Goal: Information Seeking & Learning: Learn about a topic

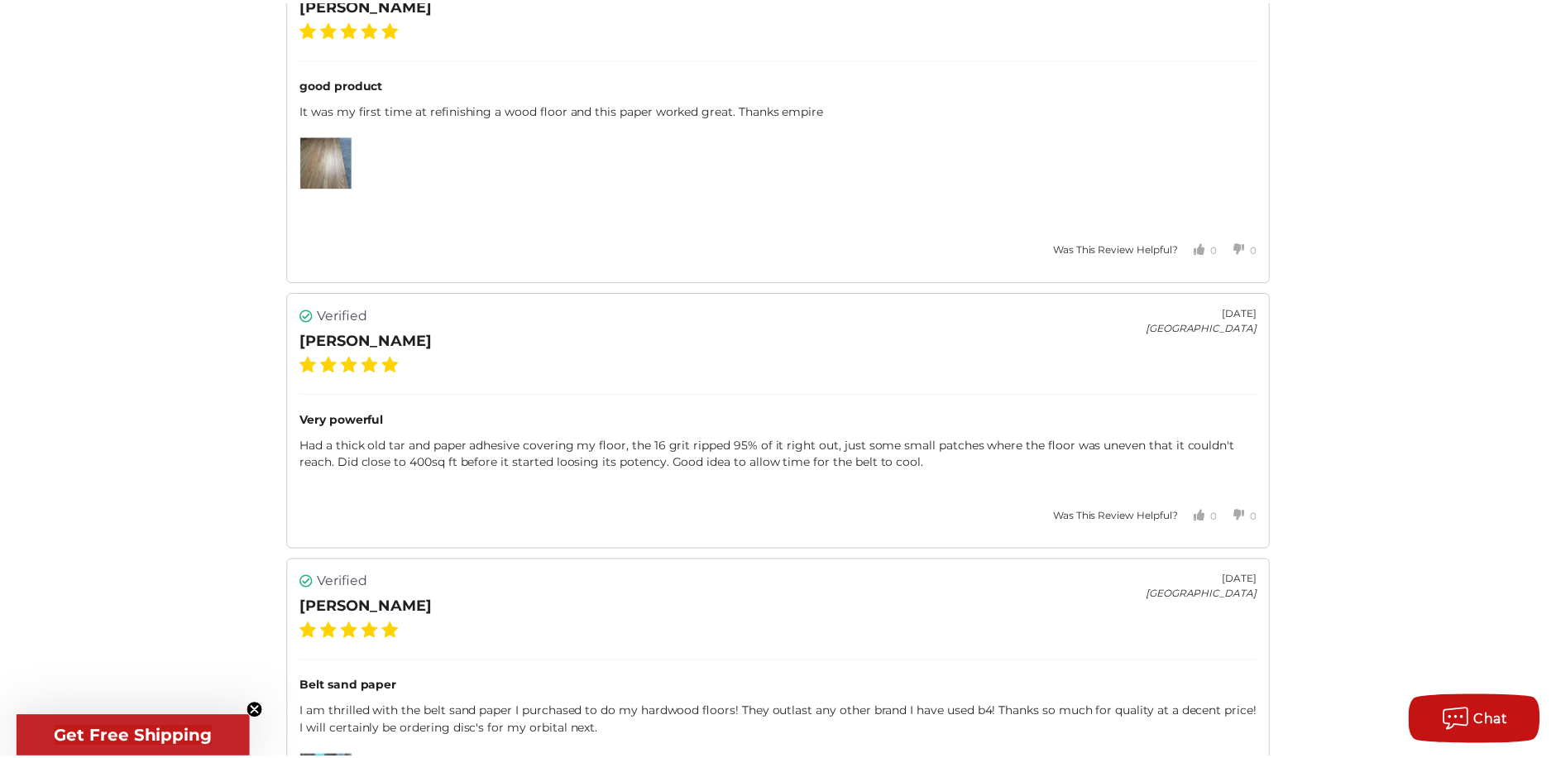
scroll to position [2954, 0]
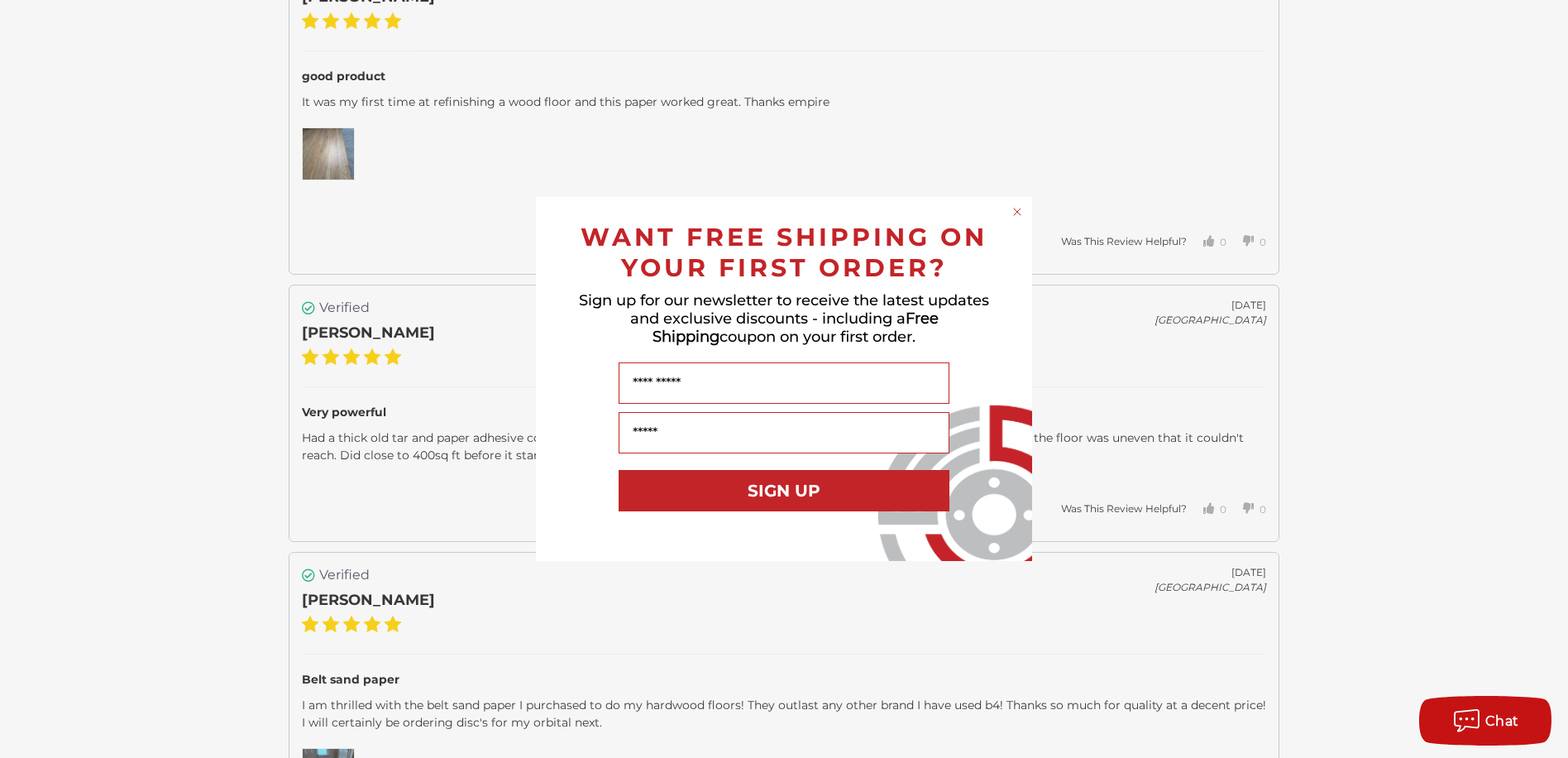
drag, startPoint x: 1560, startPoint y: 216, endPoint x: 1554, endPoint y: 603, distance: 387.0
click at [1554, 603] on html "Free Shipping on orders over $149 CONTACT US Monday - Friday (excluding holiday…" at bounding box center [784, 290] width 1568 height 6488
click at [1016, 212] on circle "Close dialog" at bounding box center [1017, 212] width 16 height 16
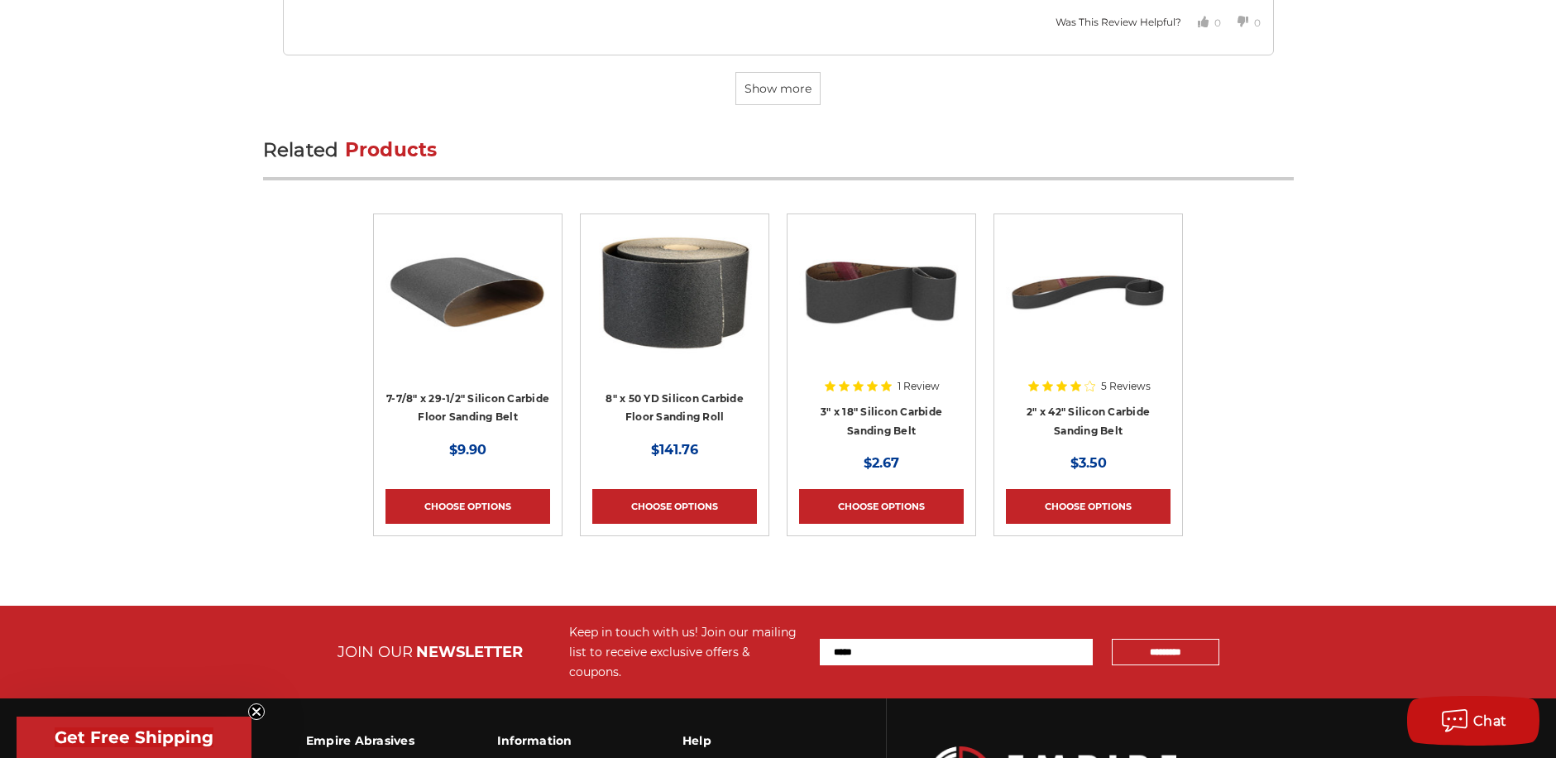
scroll to position [5710, 0]
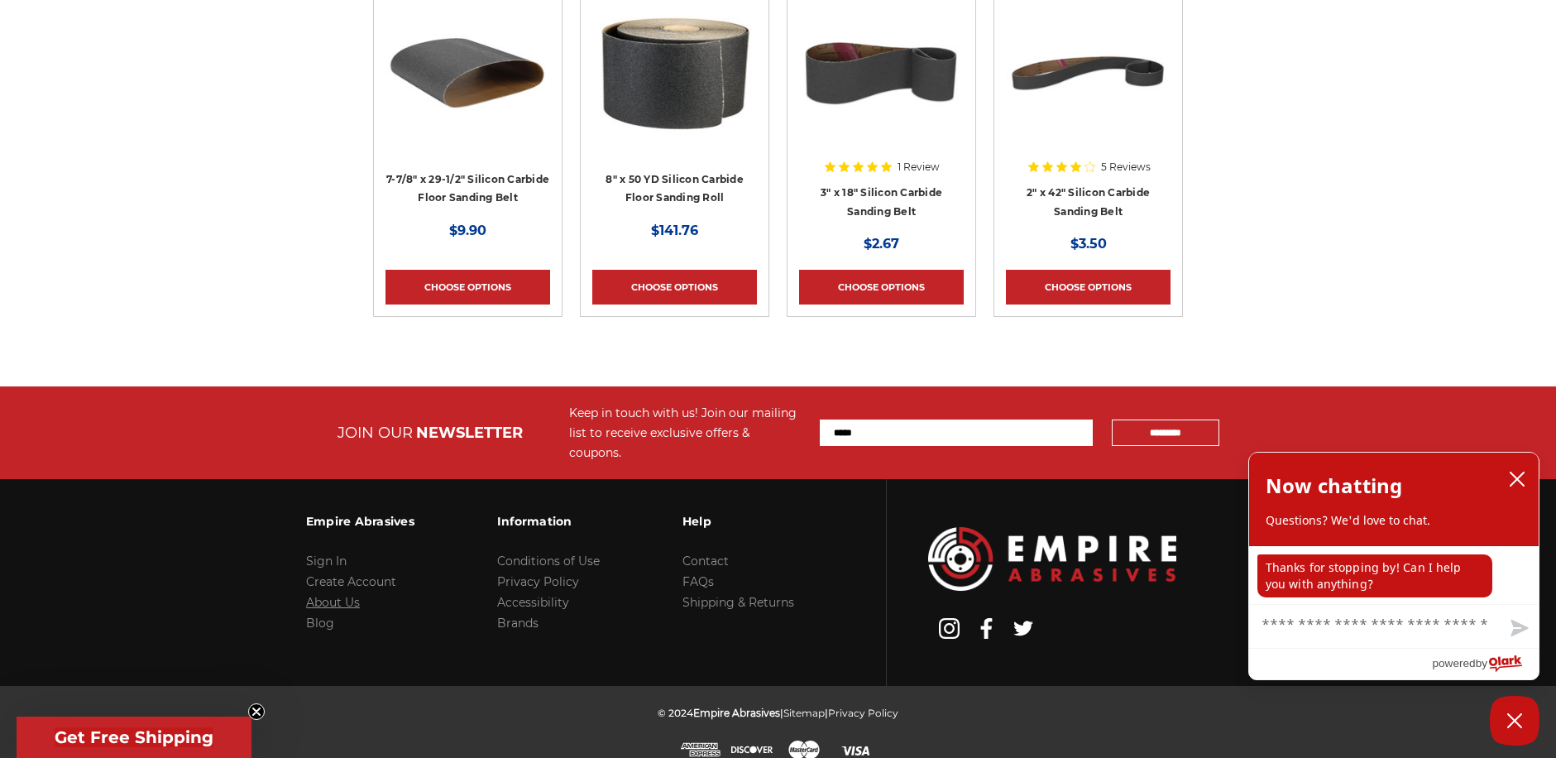
click at [333, 595] on link "About Us" at bounding box center [333, 602] width 54 height 15
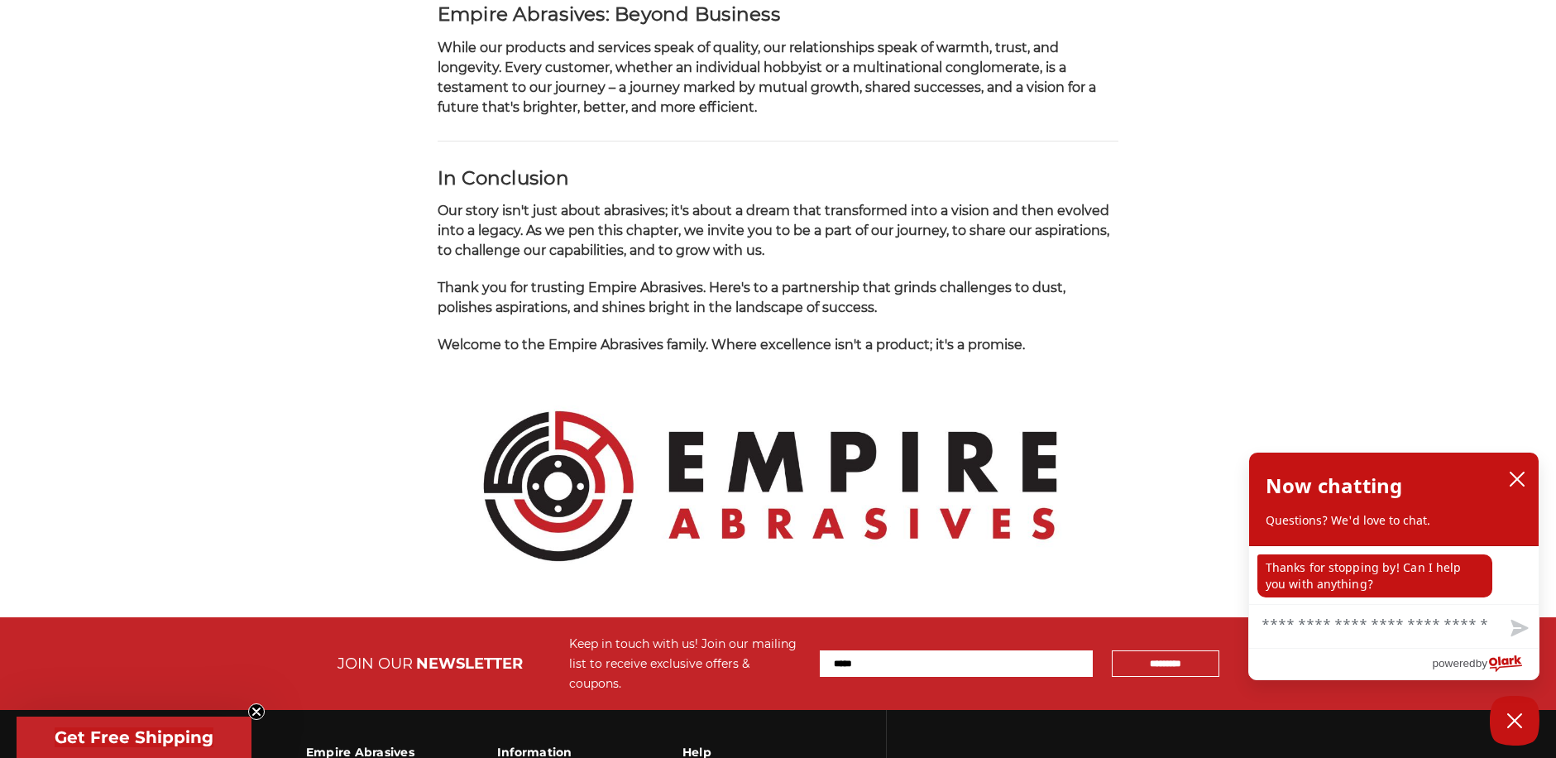
scroll to position [1572, 0]
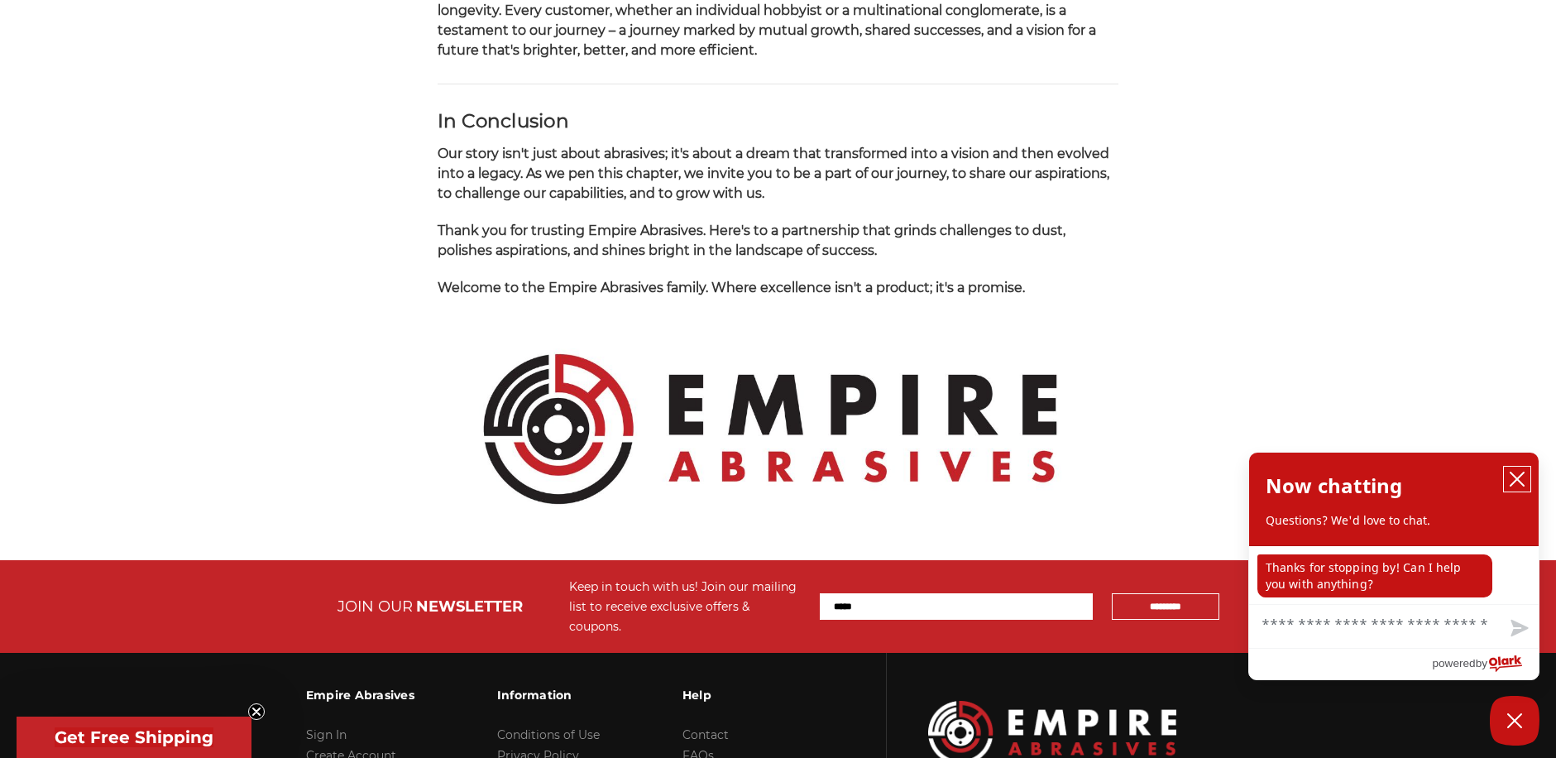
click at [1517, 479] on icon "close chatbox" at bounding box center [1517, 478] width 13 height 13
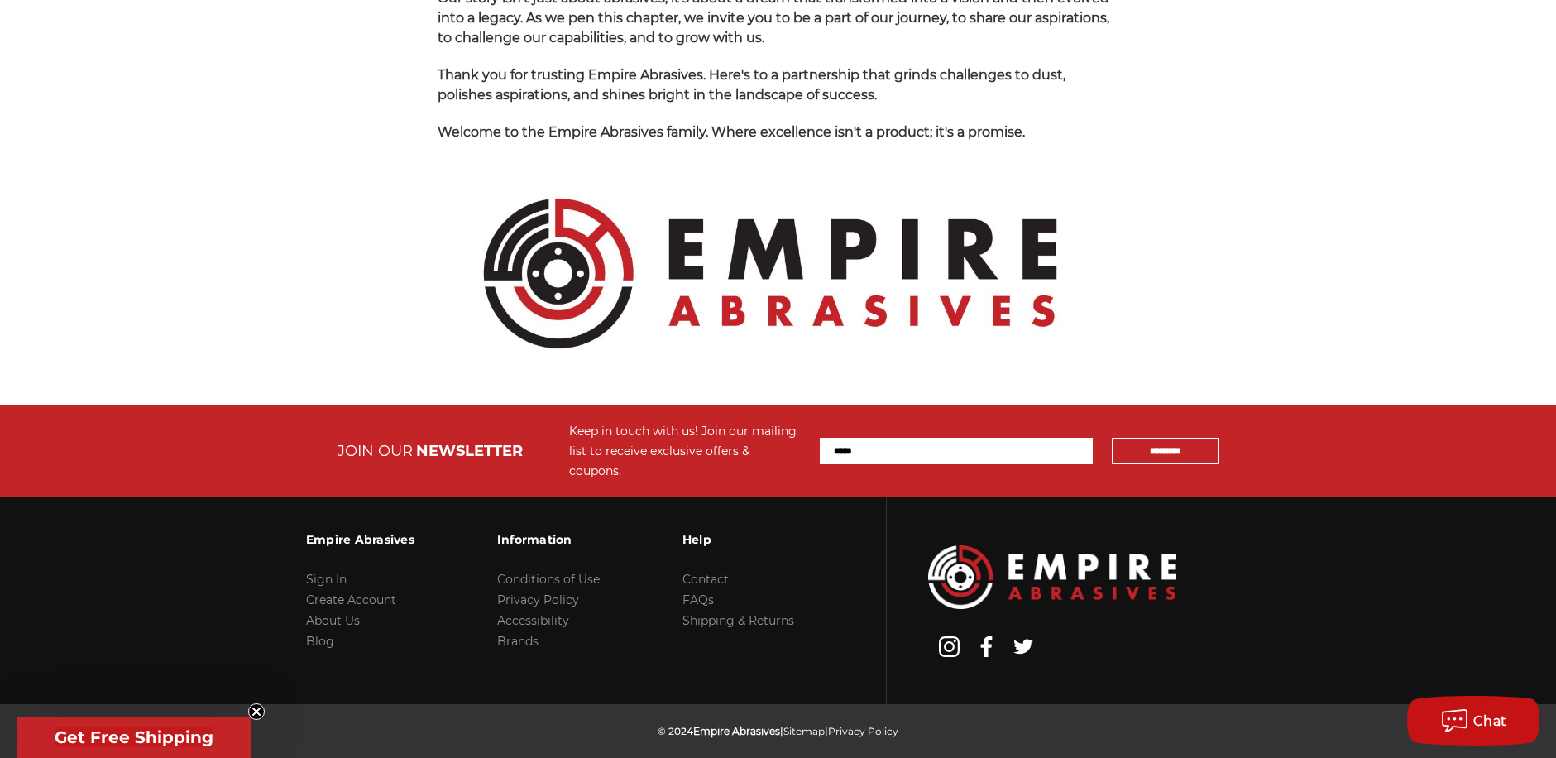
scroll to position [1746, 0]
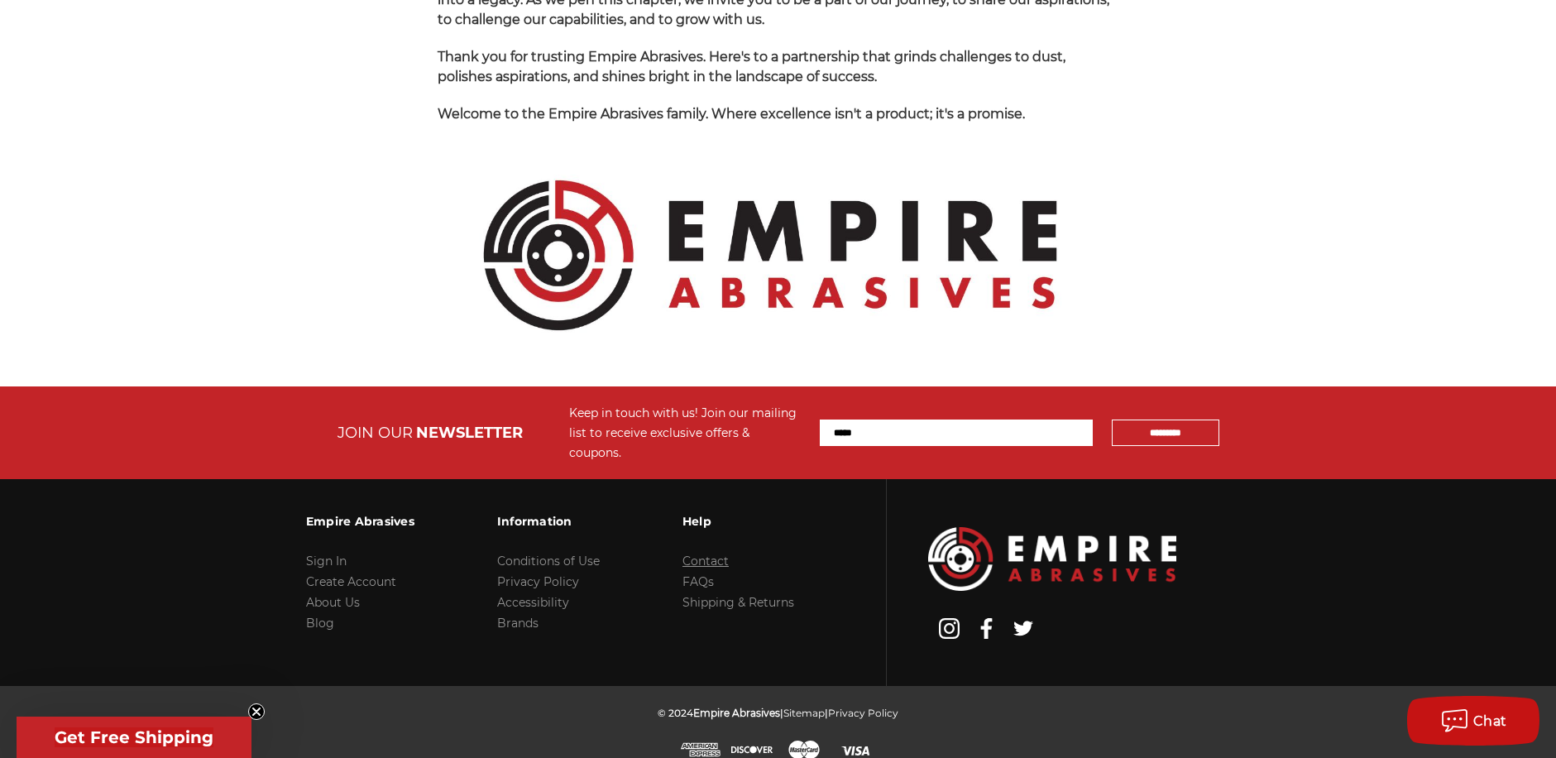
click at [714, 553] on link "Contact" at bounding box center [706, 560] width 46 height 15
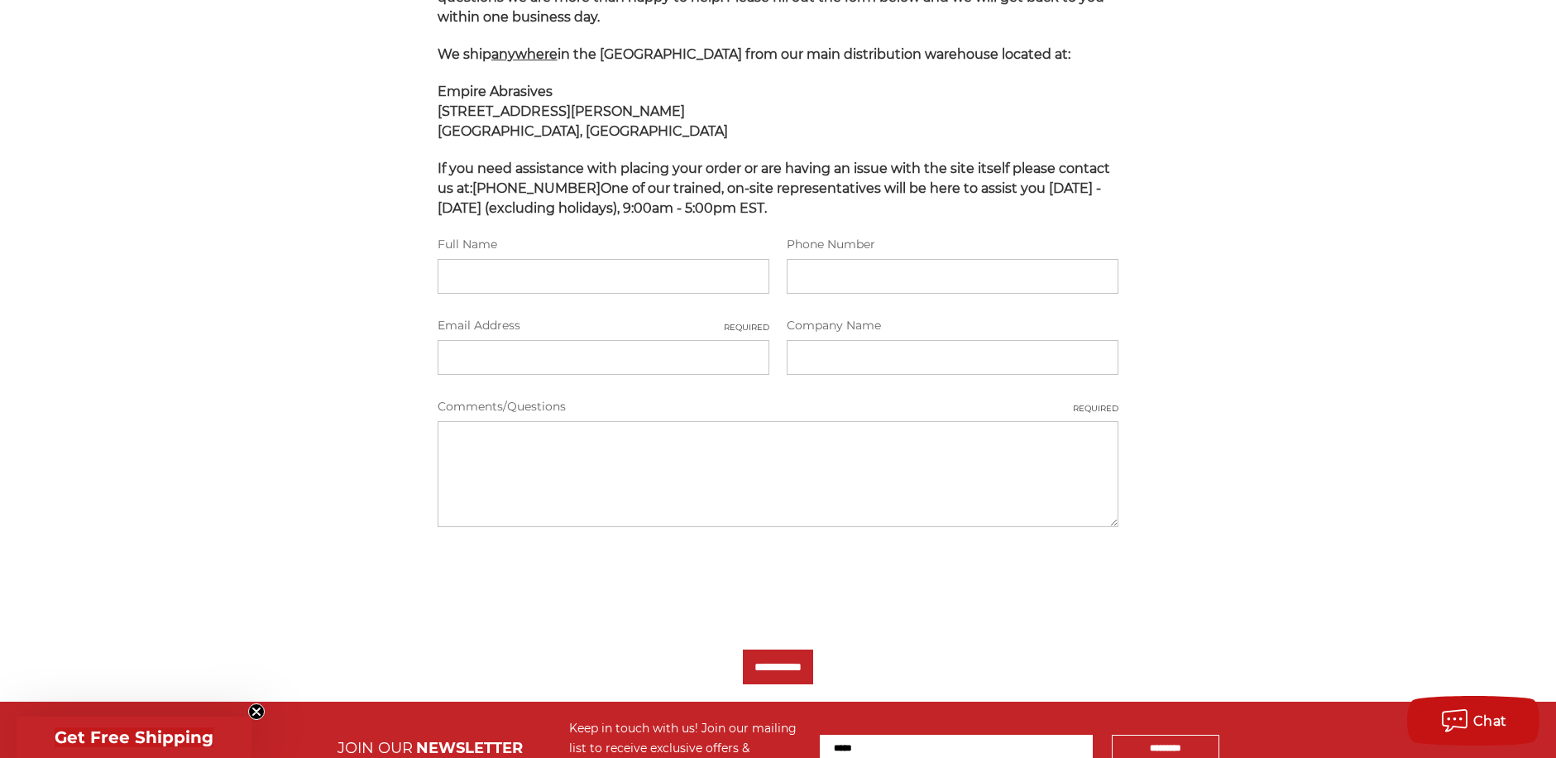
scroll to position [646, 0]
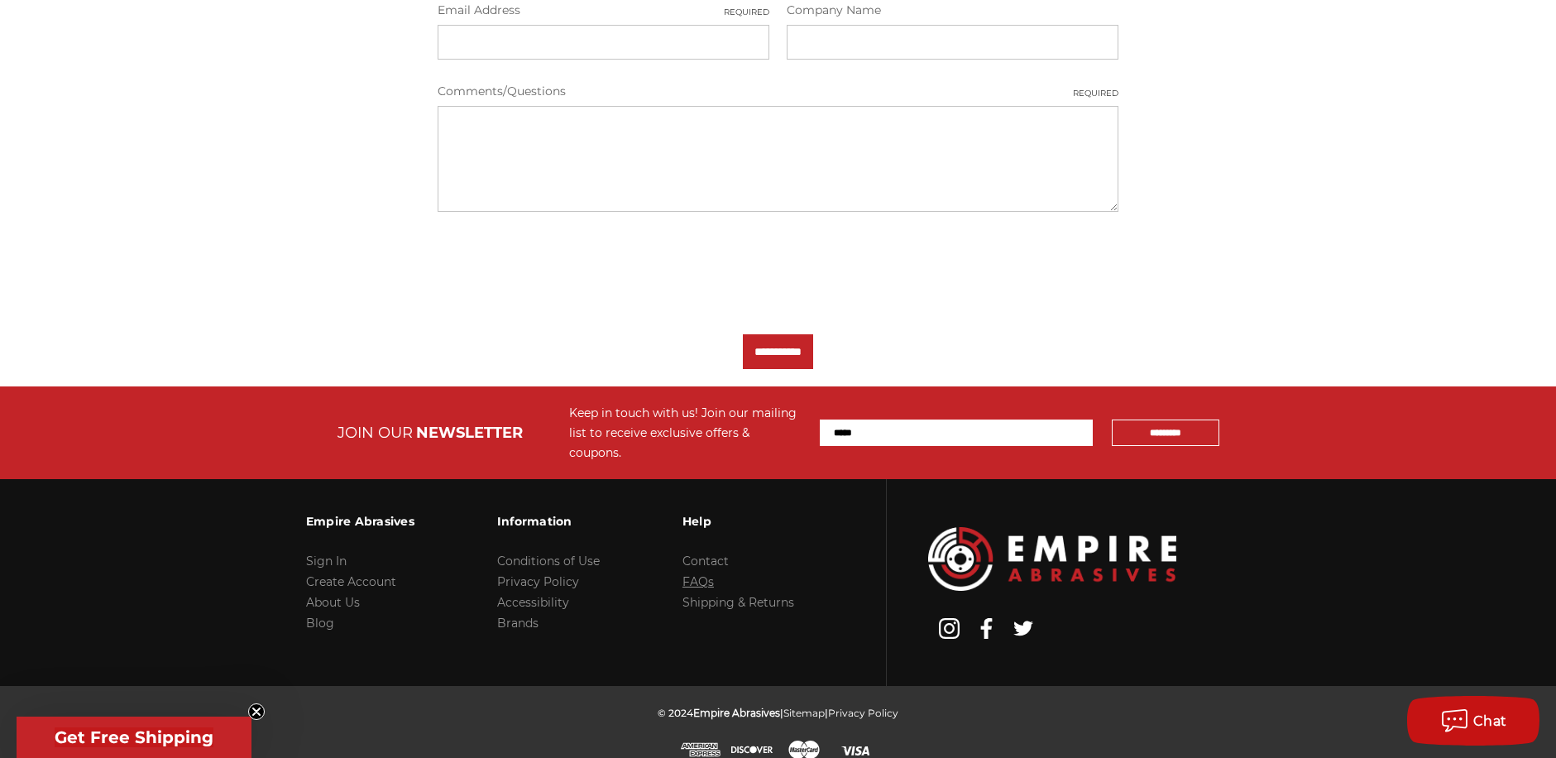
click at [702, 574] on link "FAQs" at bounding box center [698, 581] width 31 height 15
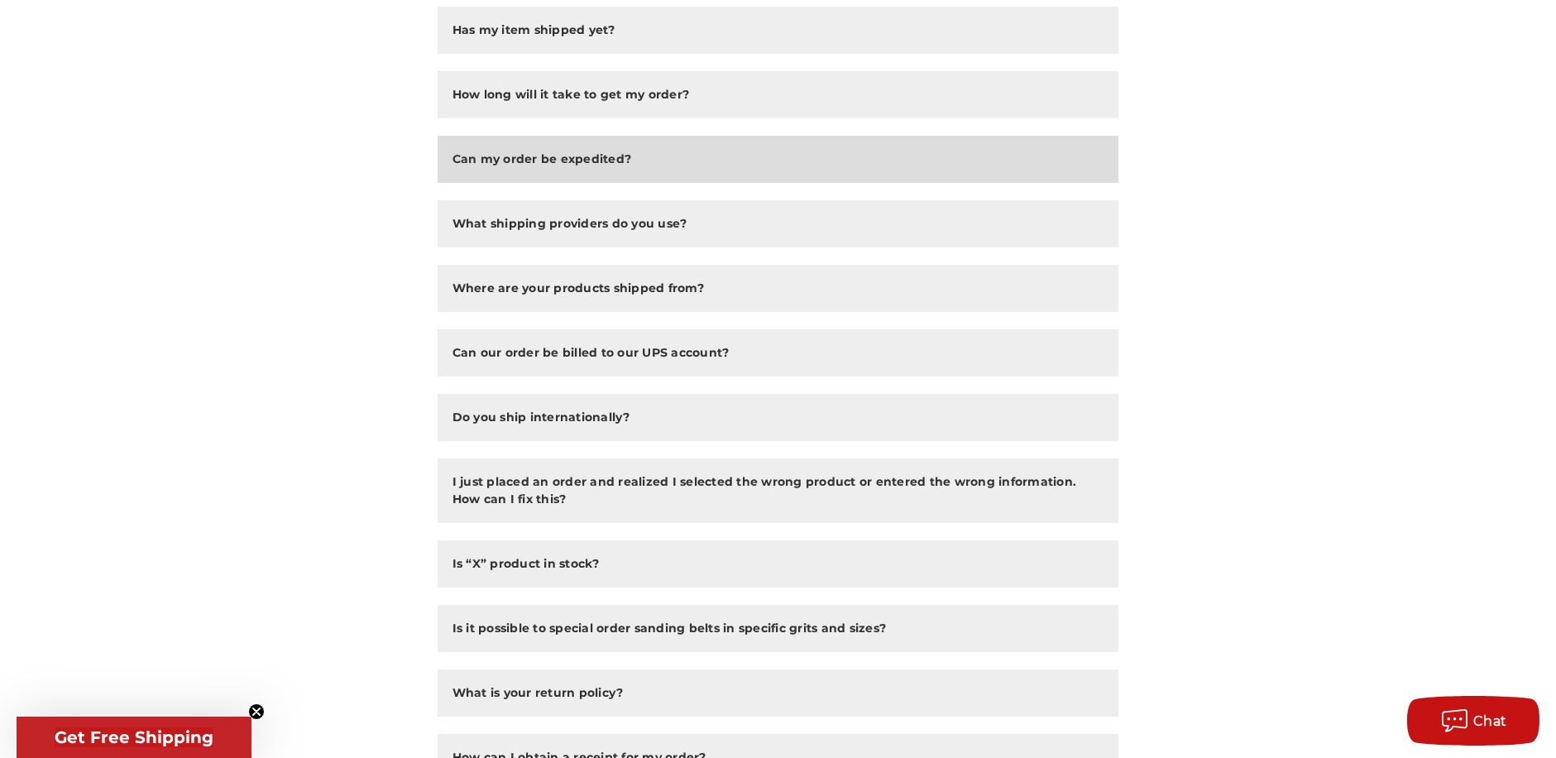
scroll to position [579, 0]
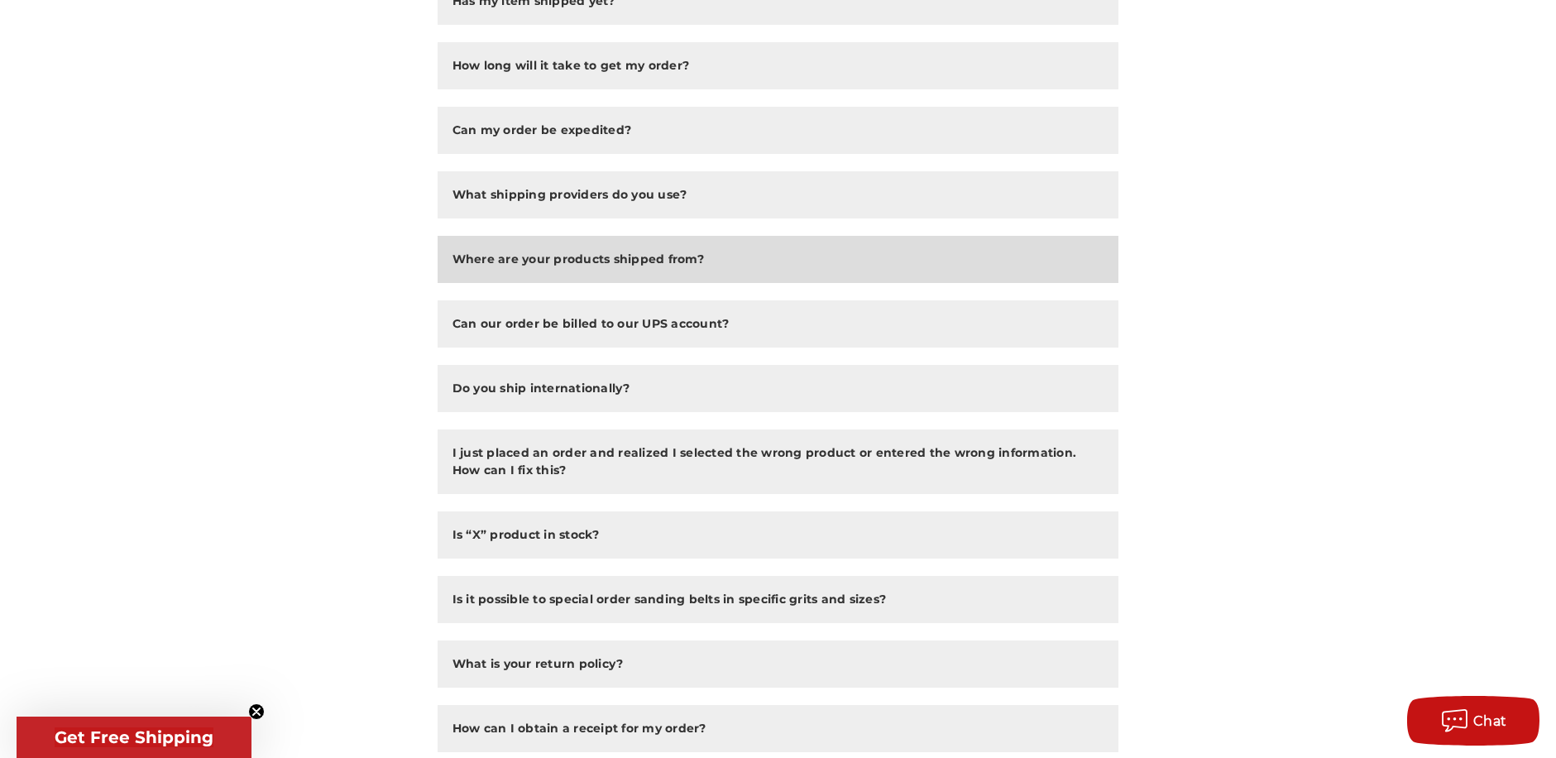
click at [602, 260] on h2 "Where are your products shipped from?" at bounding box center [579, 259] width 252 height 17
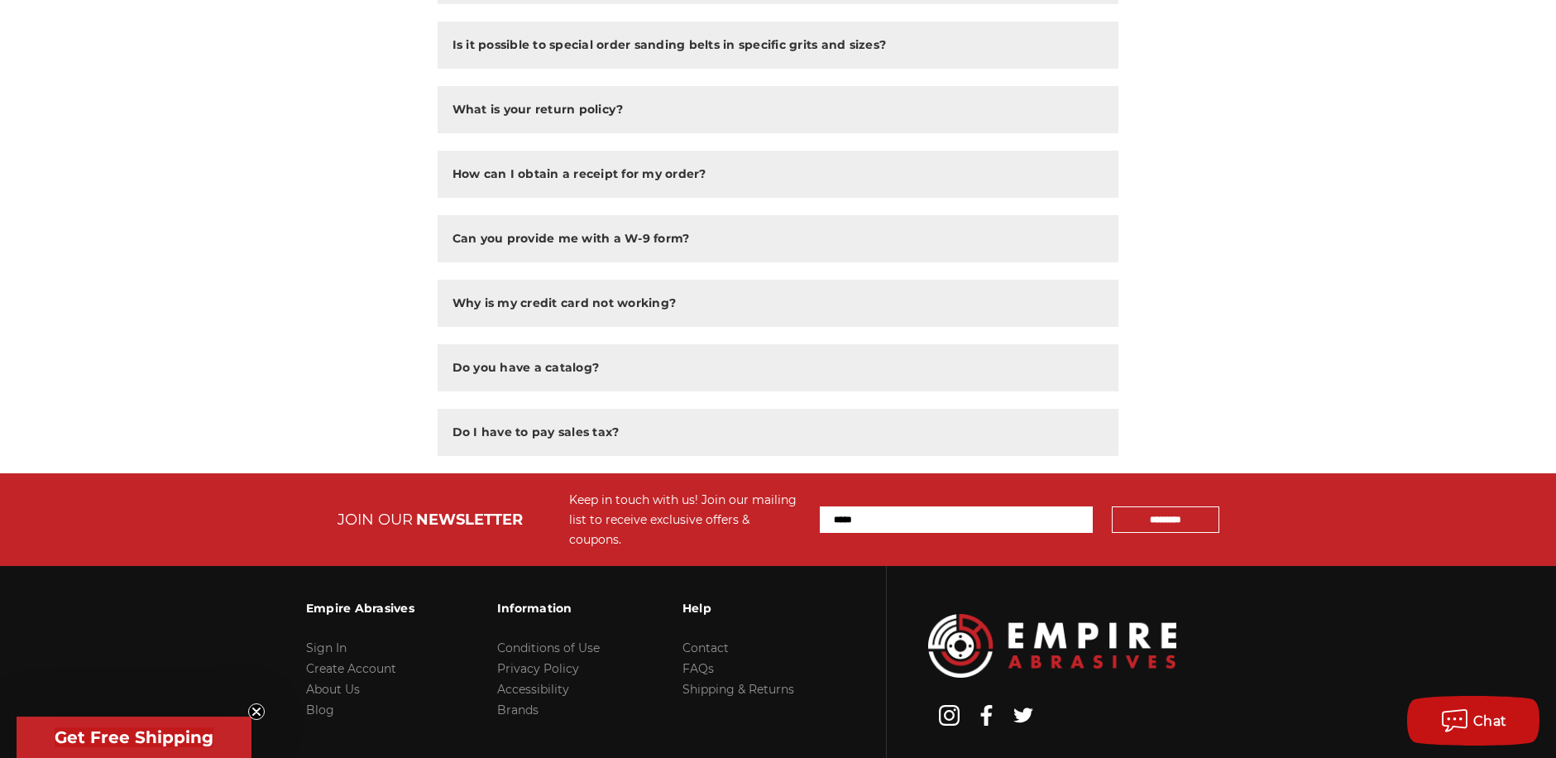
scroll to position [1258, 0]
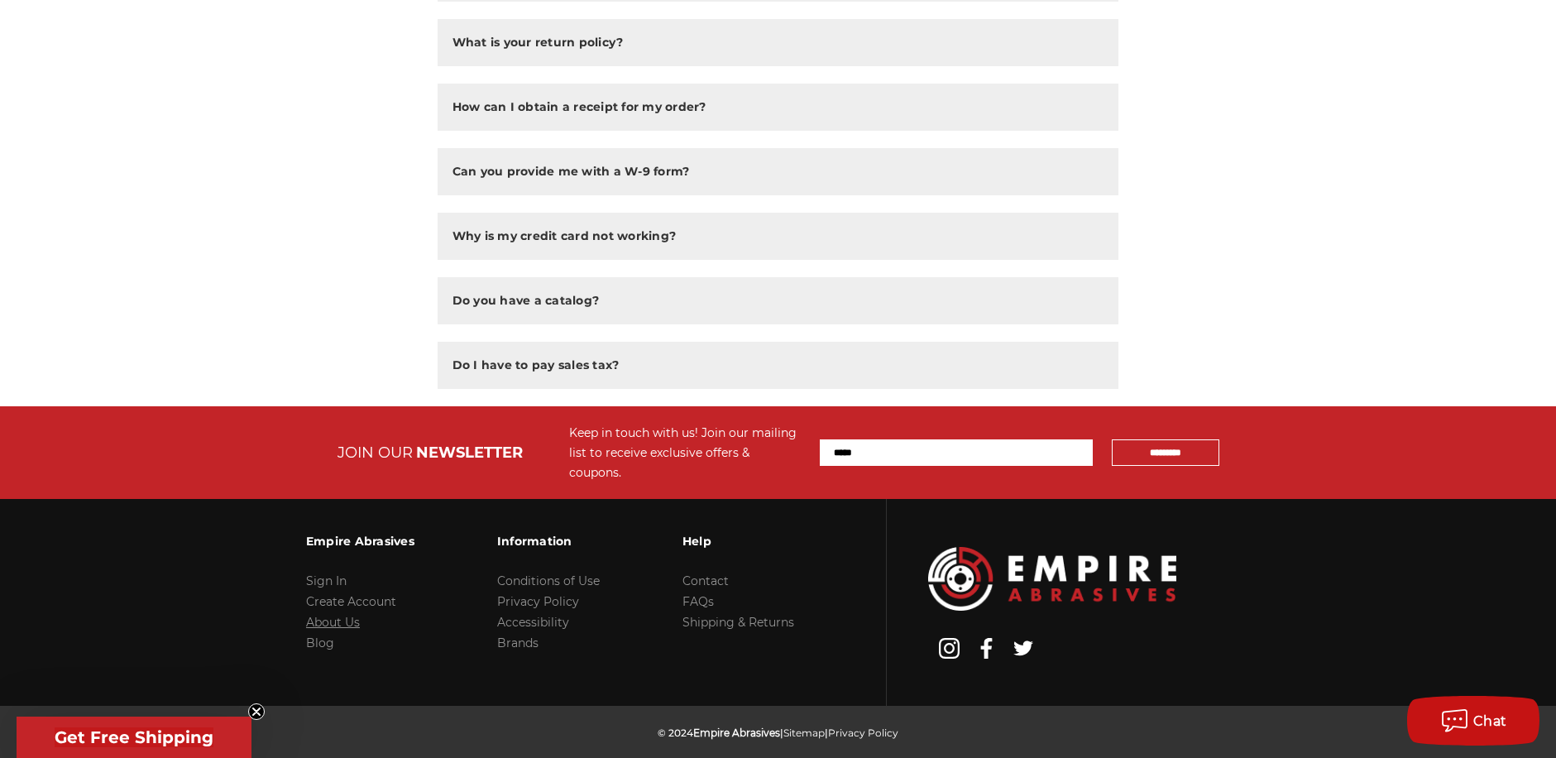
click at [328, 615] on link "About Us" at bounding box center [333, 622] width 54 height 15
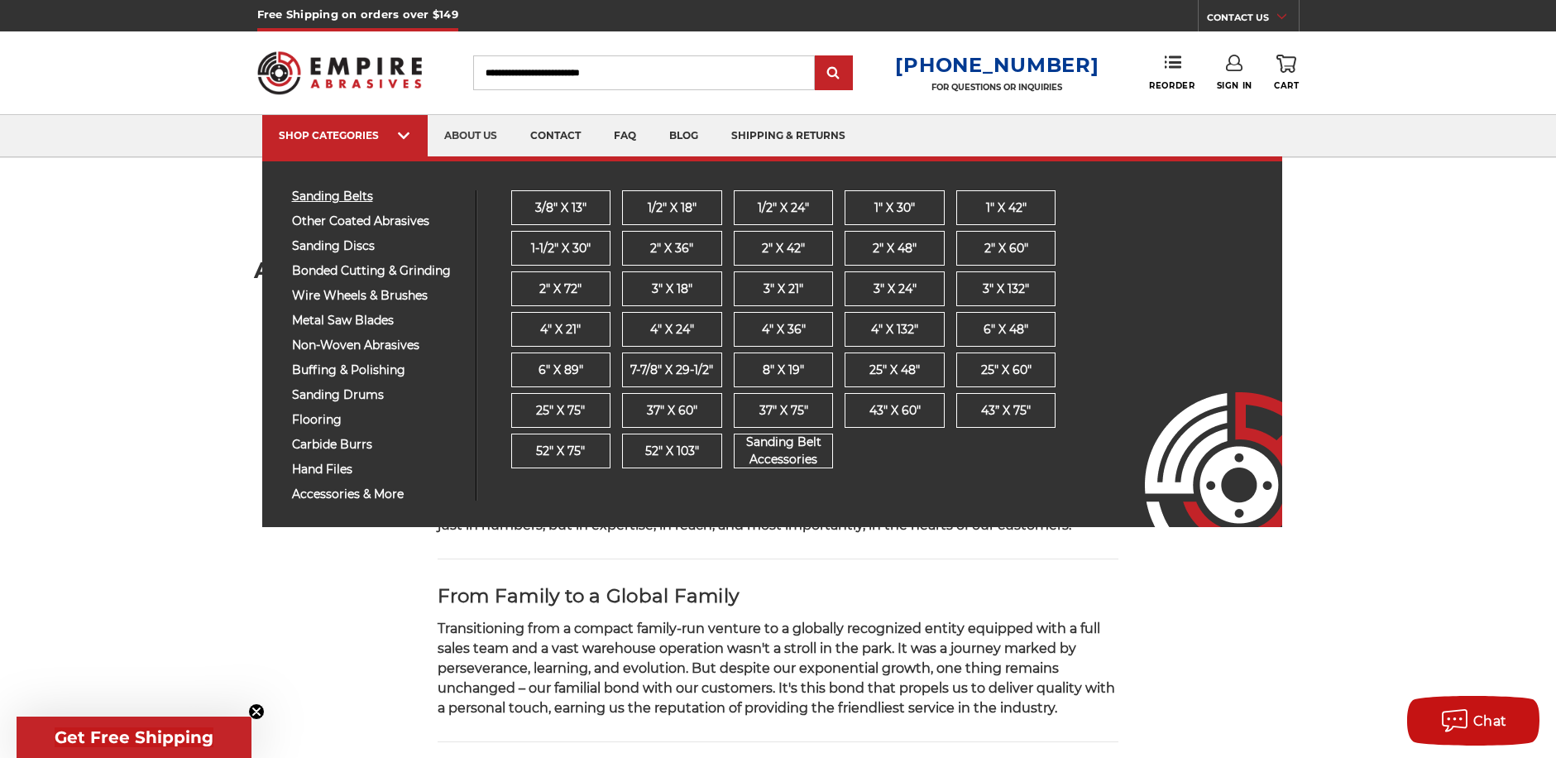
click at [349, 199] on span "sanding belts" at bounding box center [377, 196] width 171 height 12
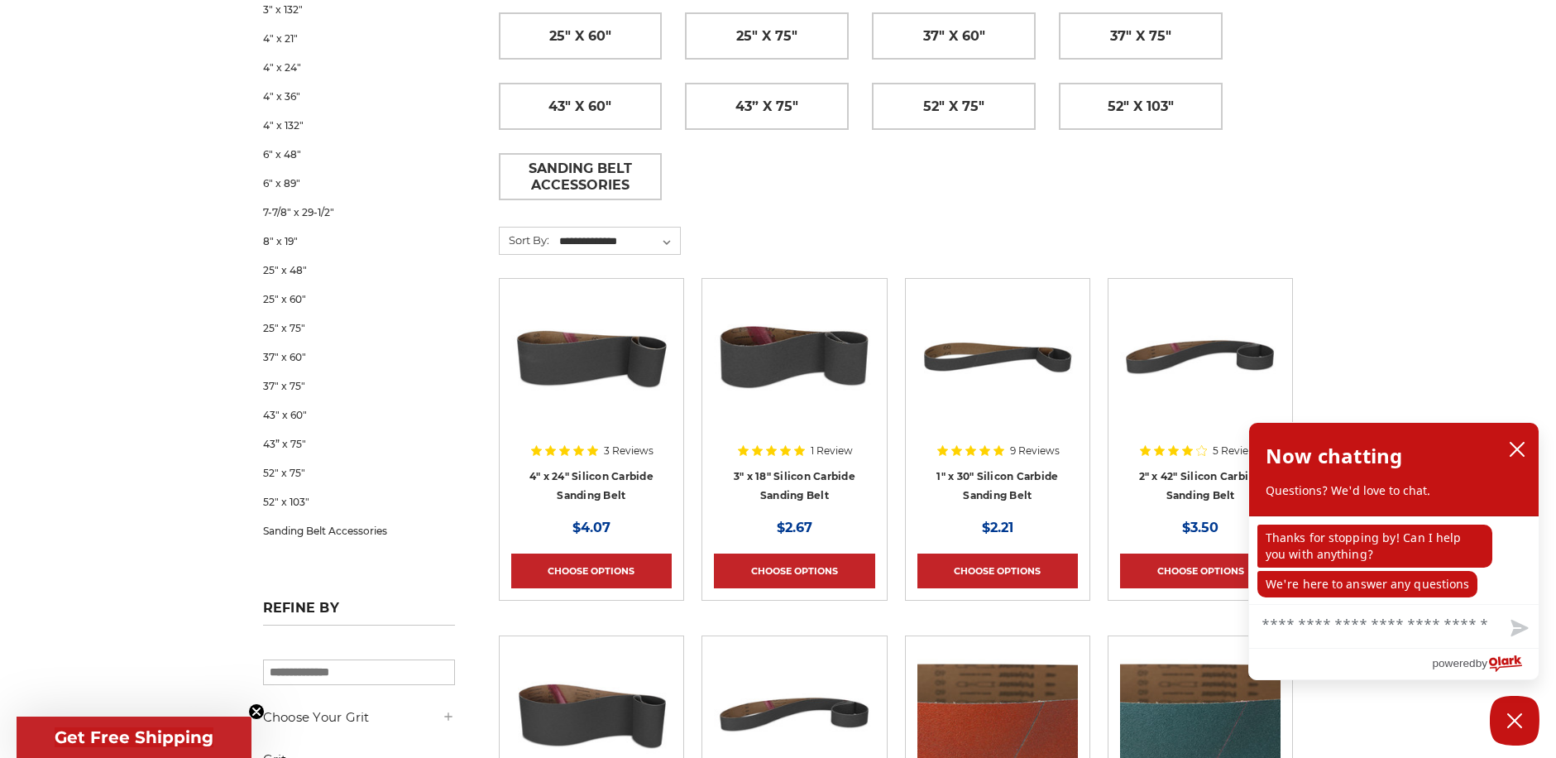
scroll to position [745, 0]
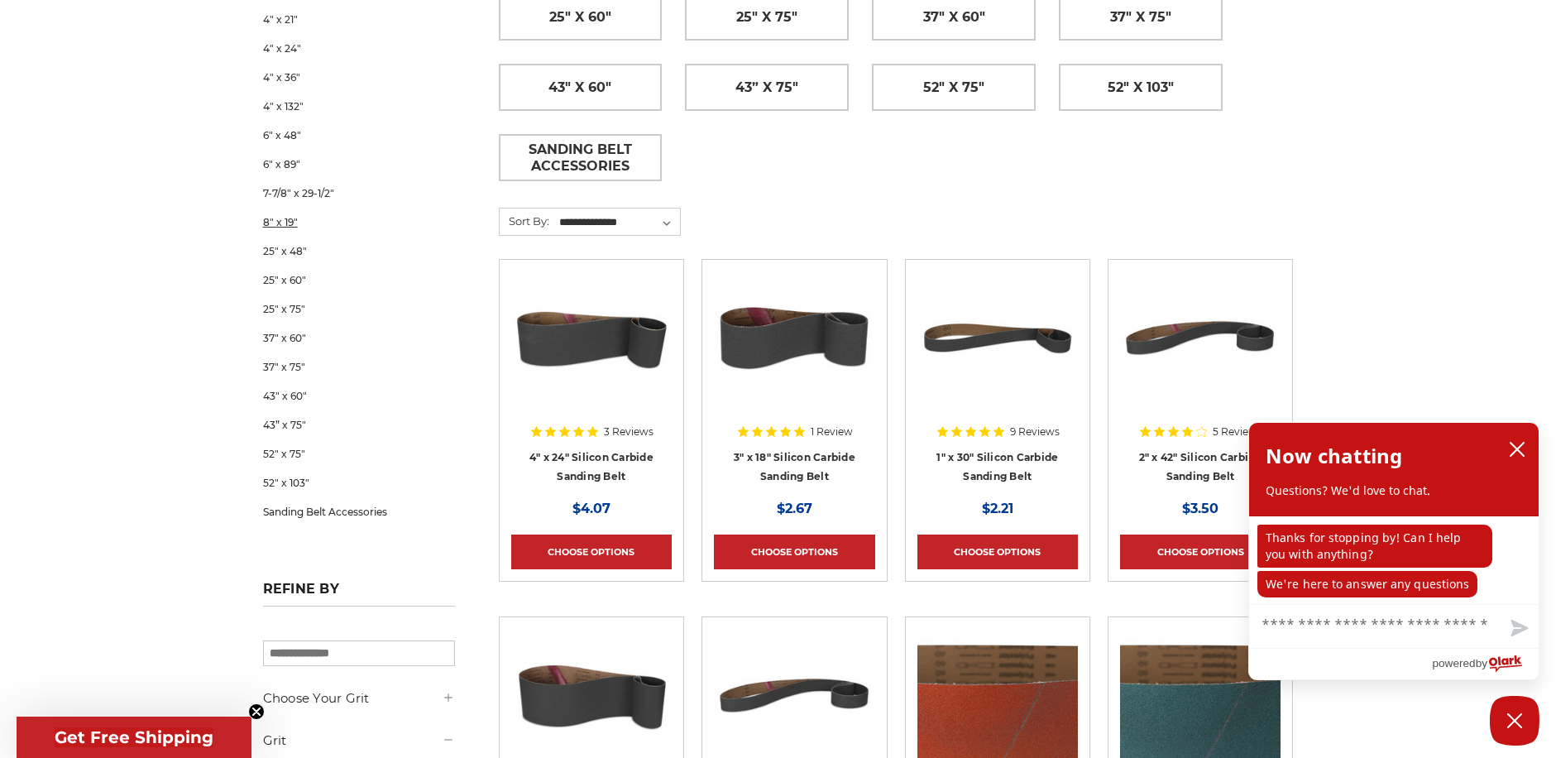
click at [283, 221] on link "8" x 19"" at bounding box center [359, 222] width 192 height 29
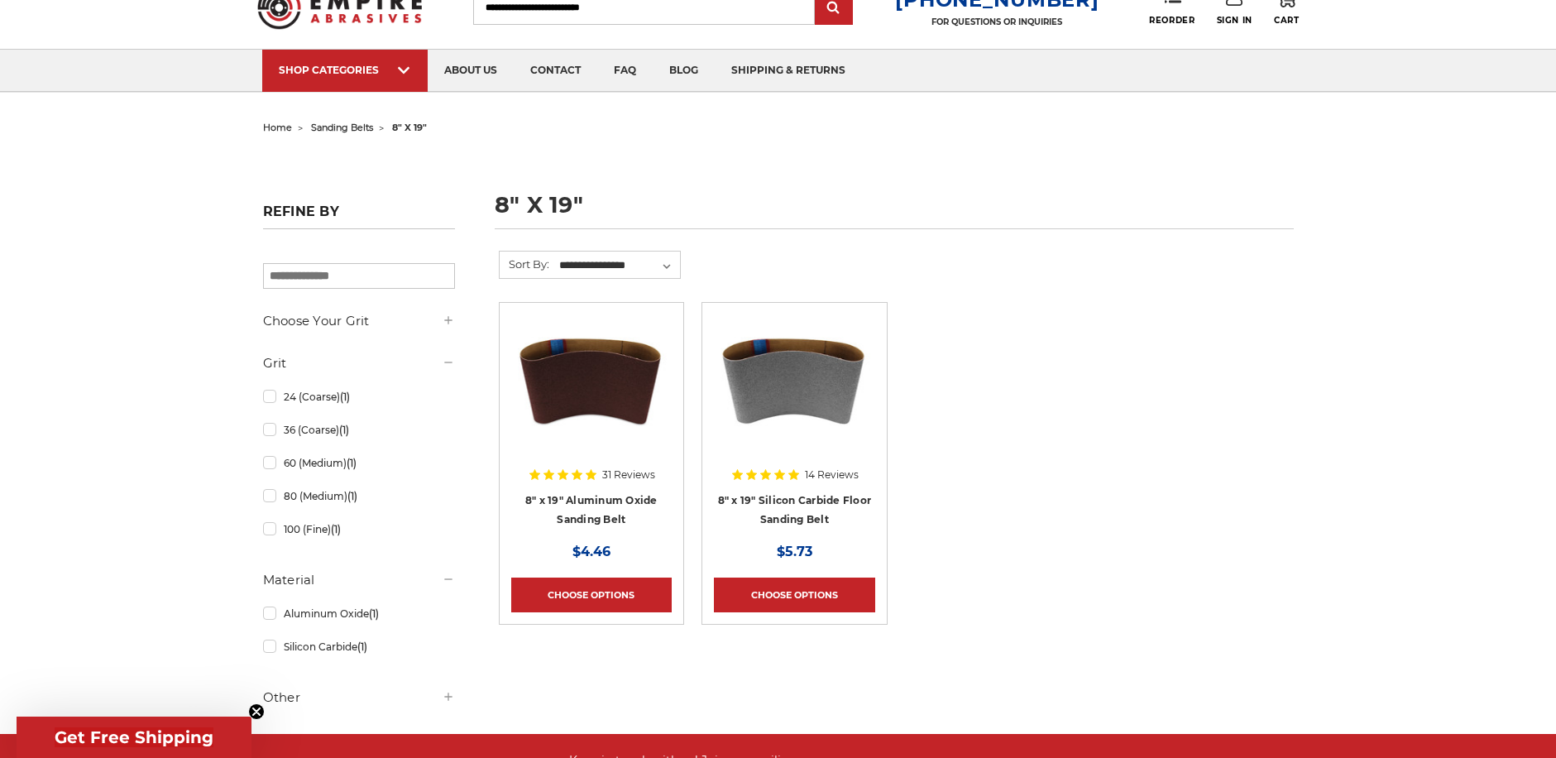
scroll to position [165, 0]
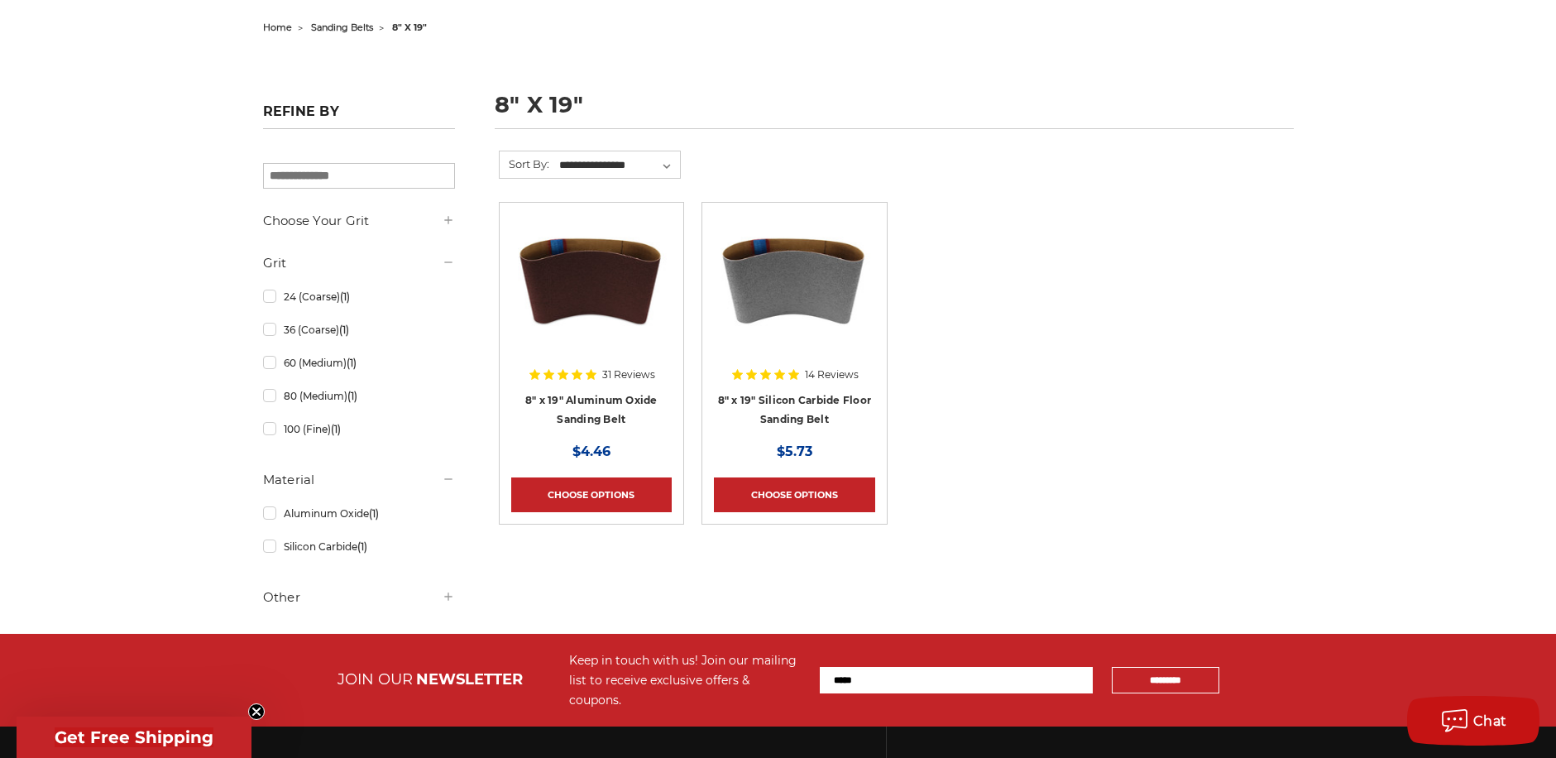
click at [593, 398] on div at bounding box center [591, 320] width 160 height 212
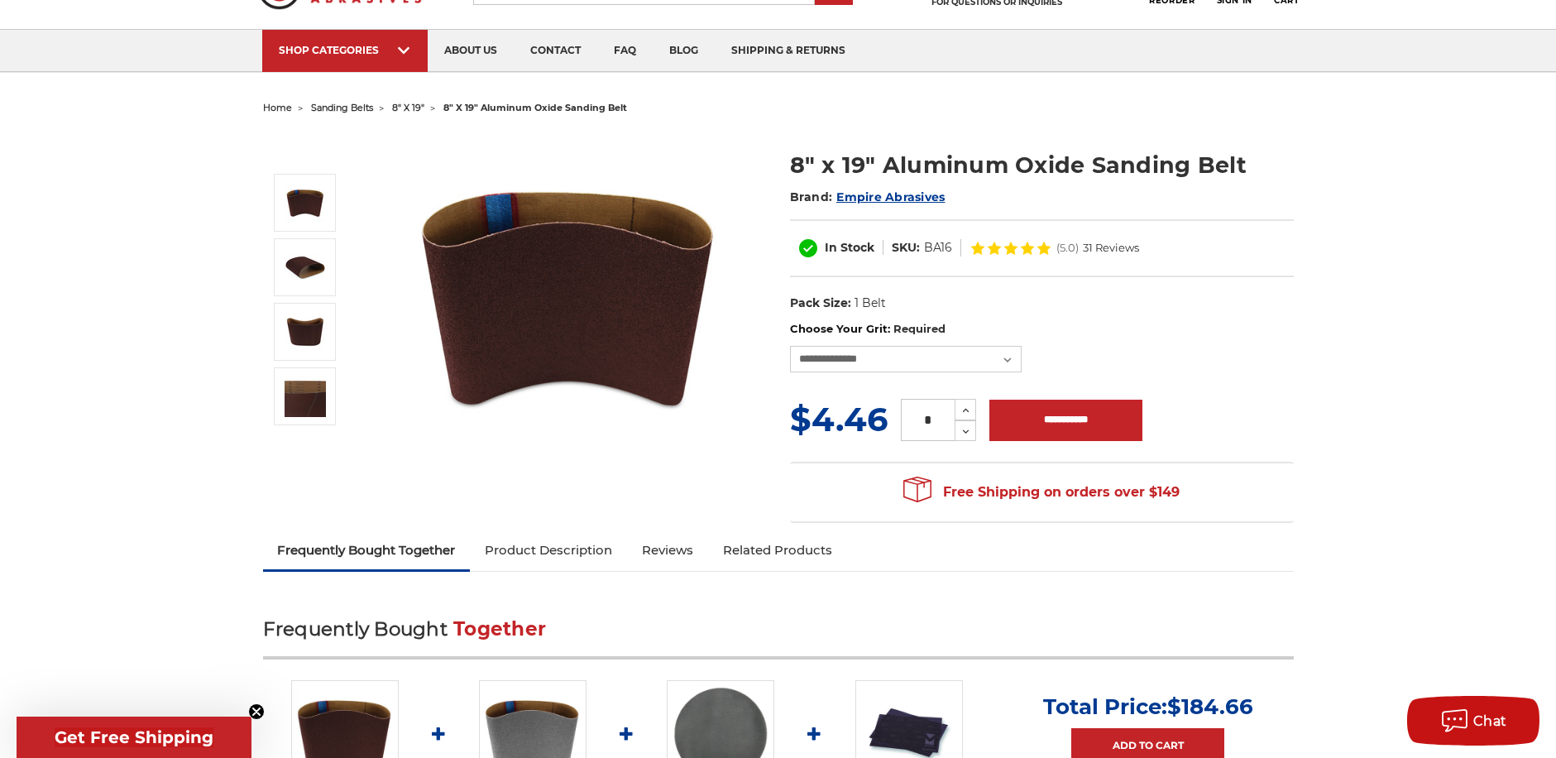
scroll to position [83, 0]
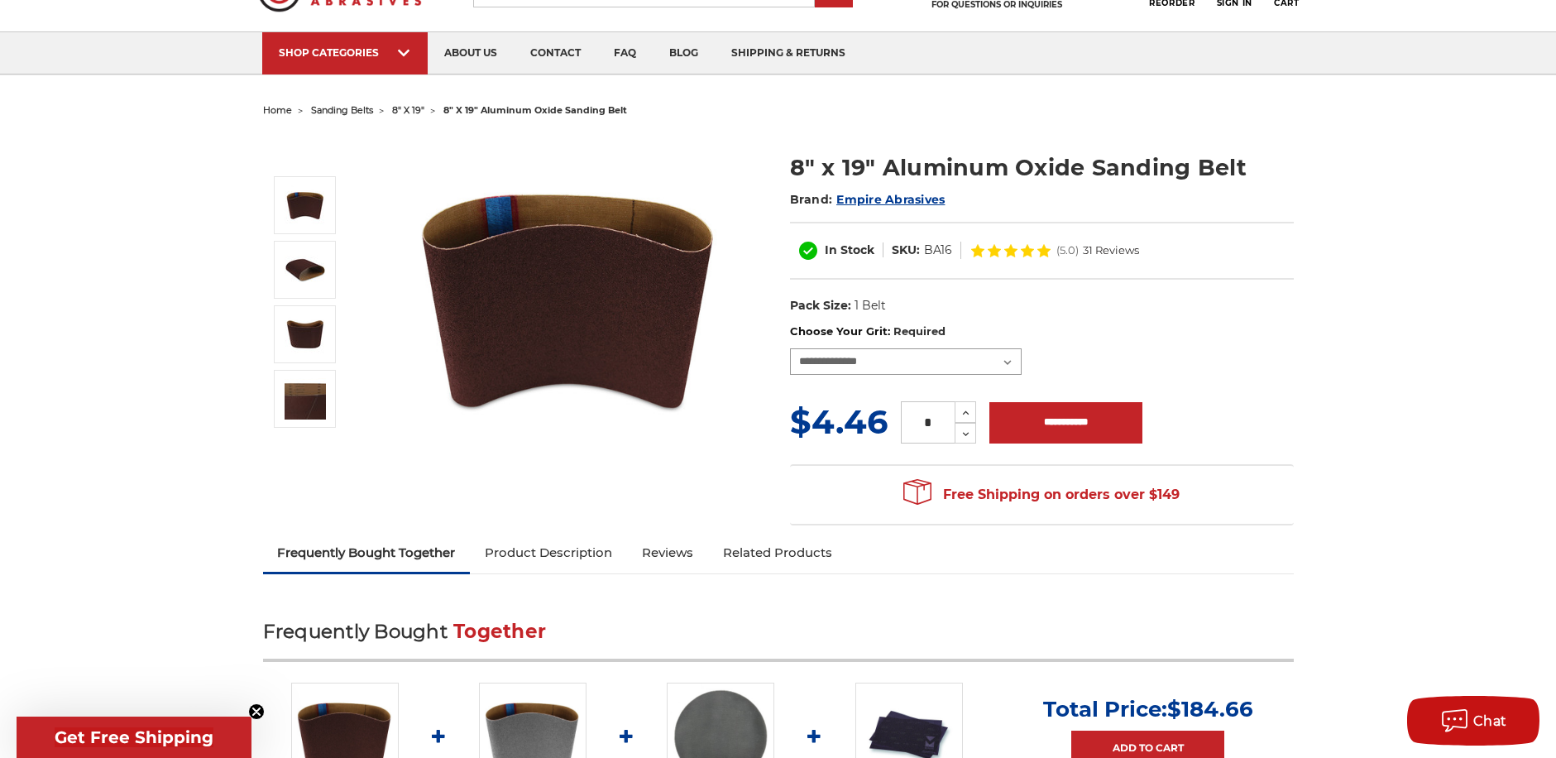
click at [946, 374] on select "**********" at bounding box center [906, 361] width 232 height 26
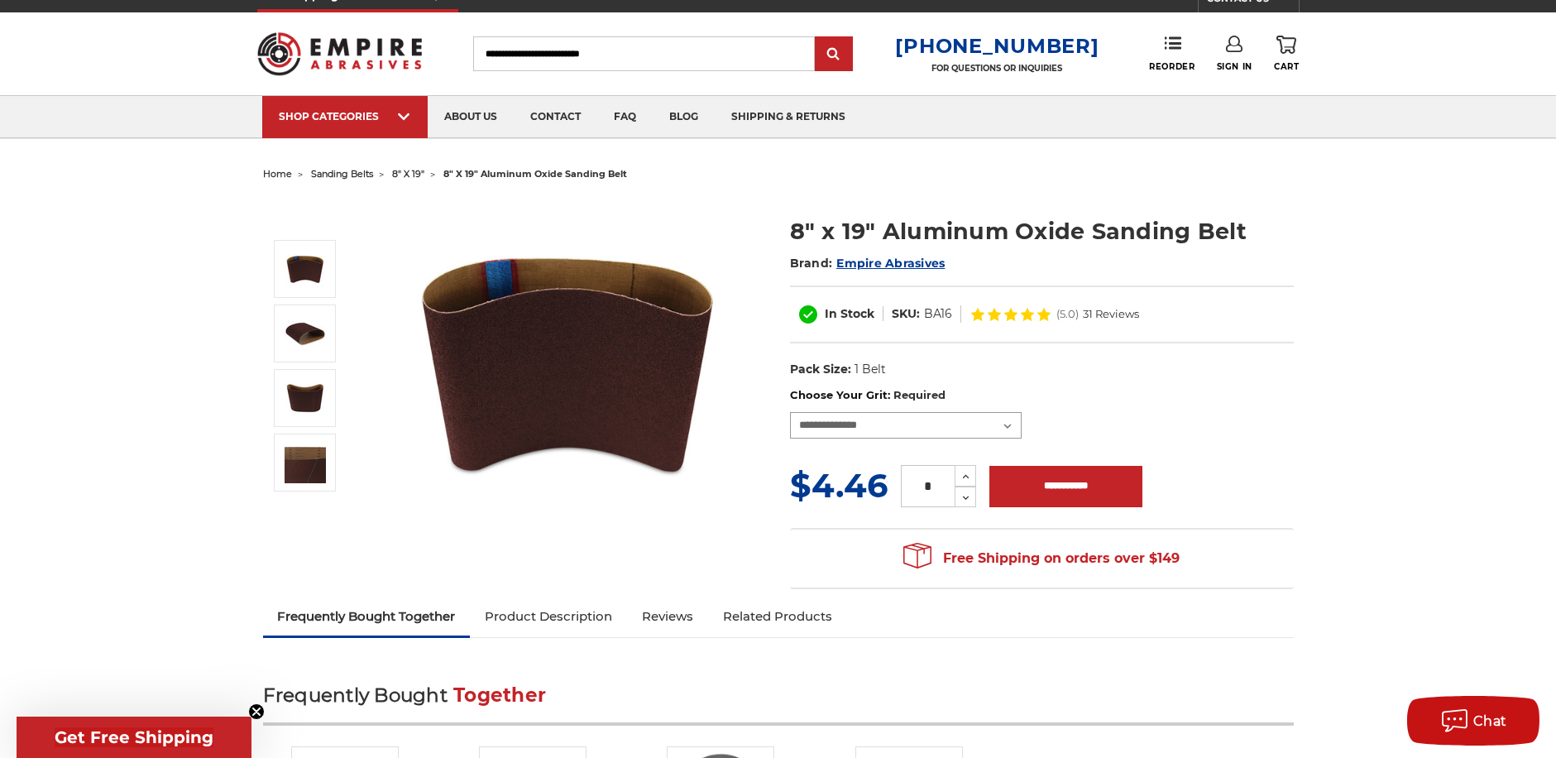
scroll to position [0, 0]
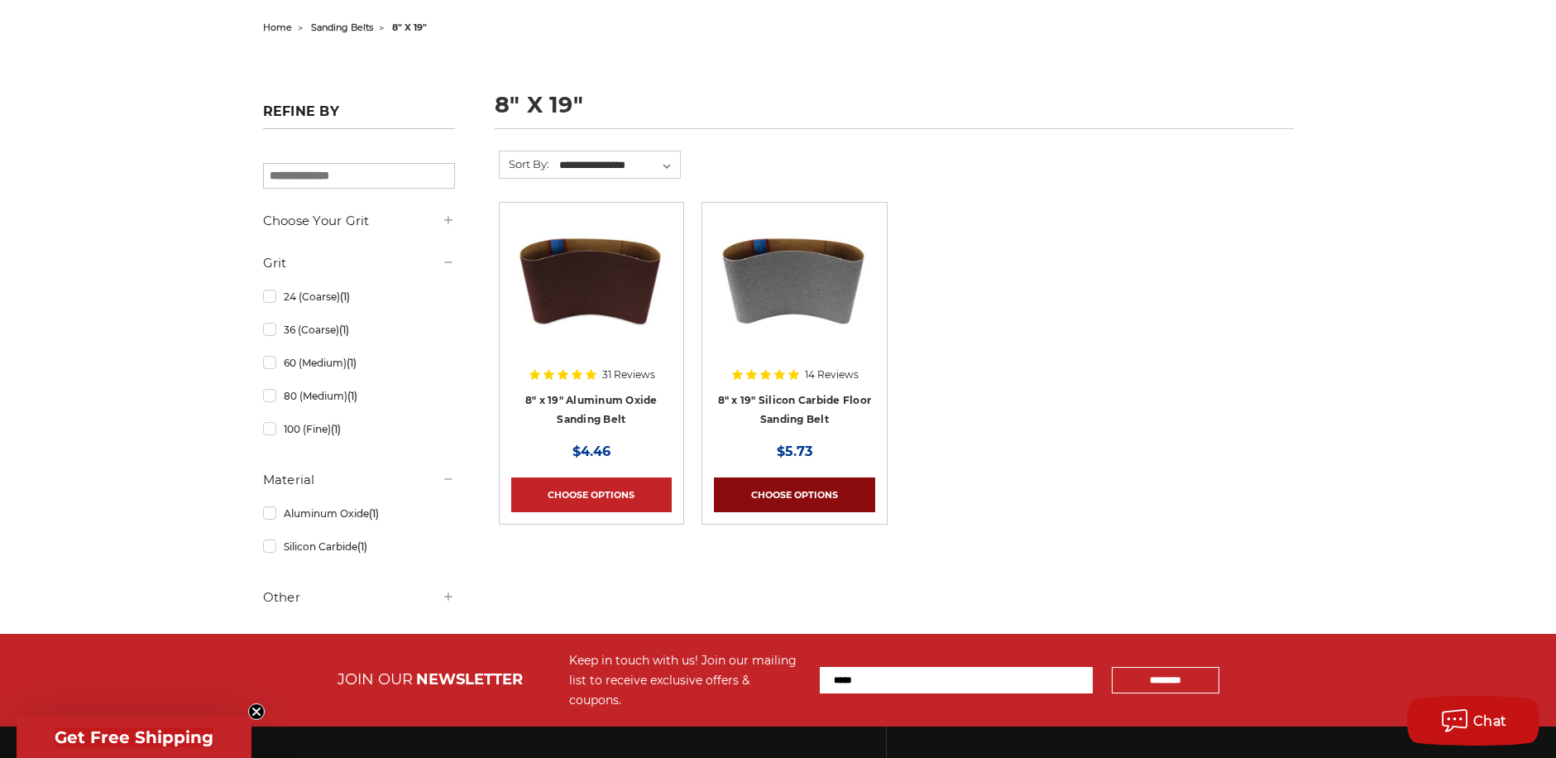
click at [793, 491] on link "Choose Options" at bounding box center [794, 494] width 160 height 35
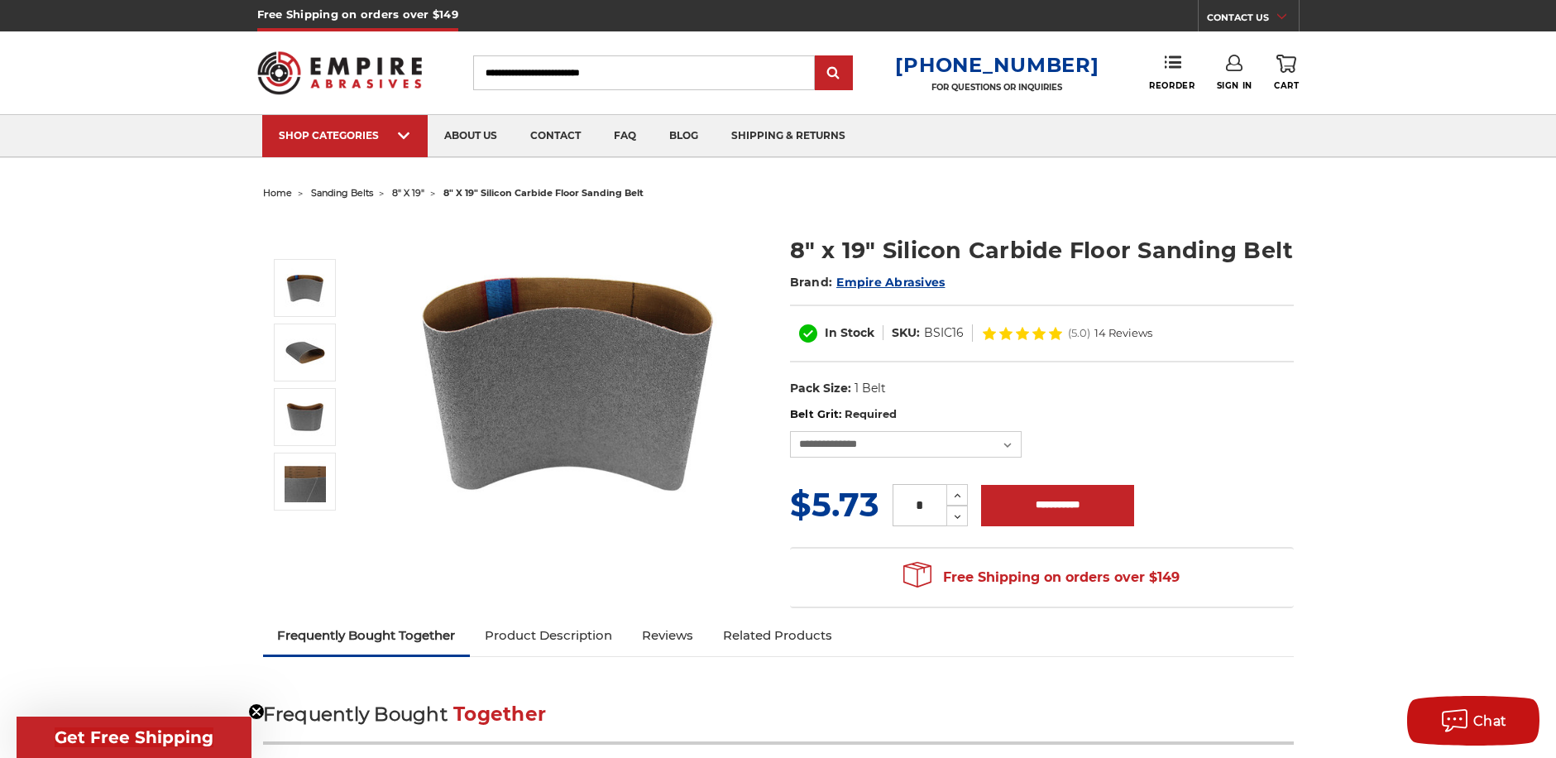
click at [565, 633] on link "Product Description" at bounding box center [548, 635] width 157 height 36
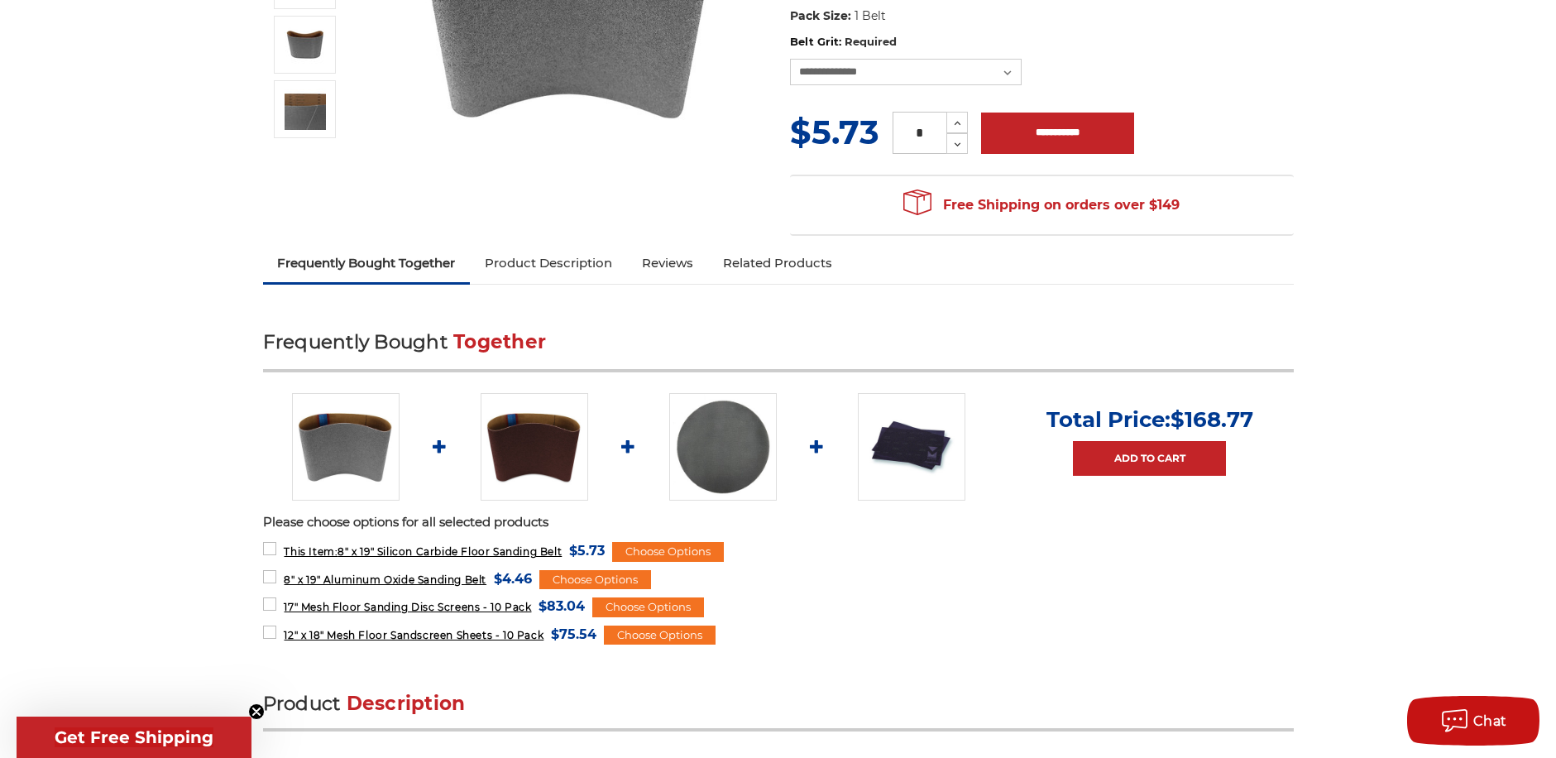
scroll to position [301, 0]
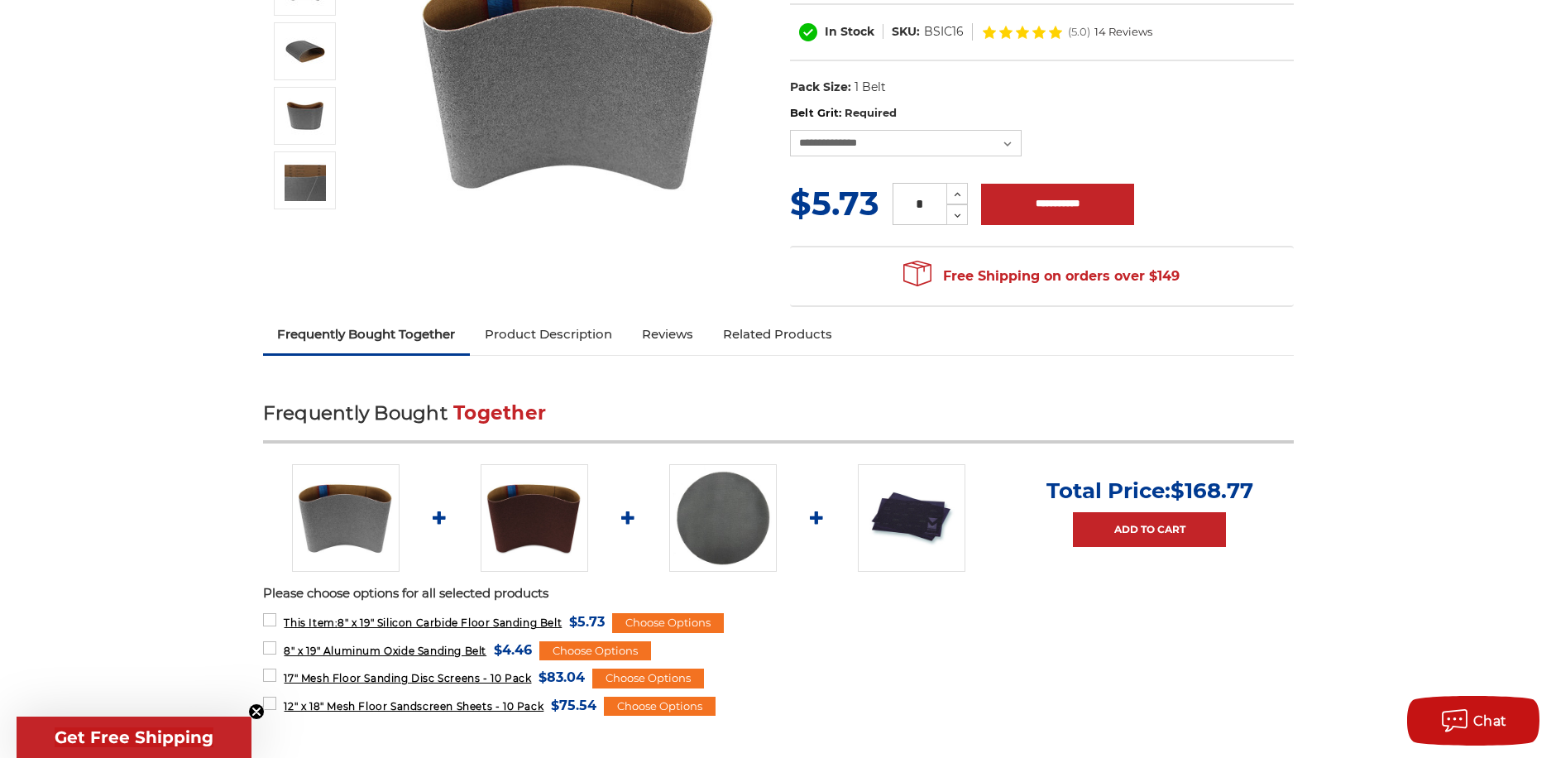
click at [674, 330] on link "Reviews" at bounding box center [667, 334] width 81 height 36
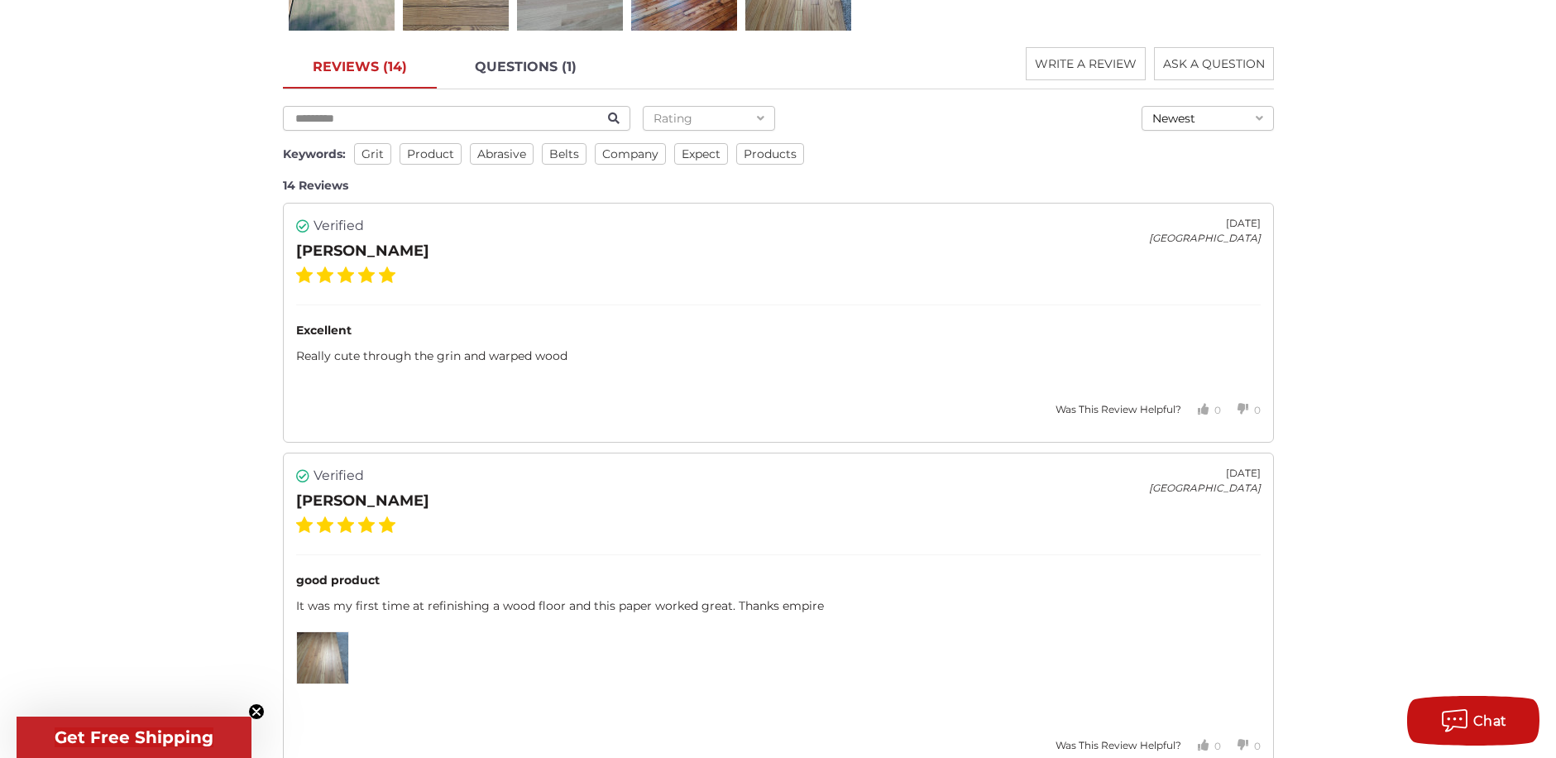
scroll to position [2595, 0]
